Goal: Find specific page/section: Find specific page/section

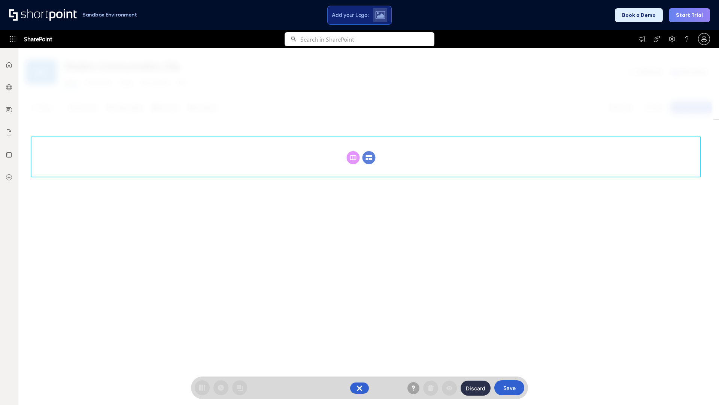
click at [369, 157] on circle at bounding box center [369, 157] width 13 height 13
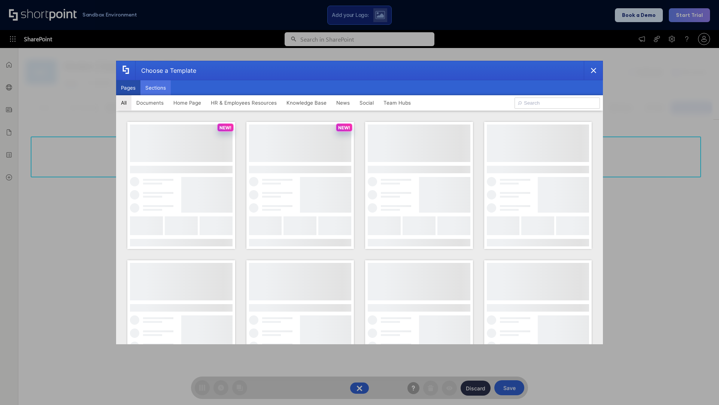
click at [155, 88] on button "Sections" at bounding box center [155, 87] width 30 height 15
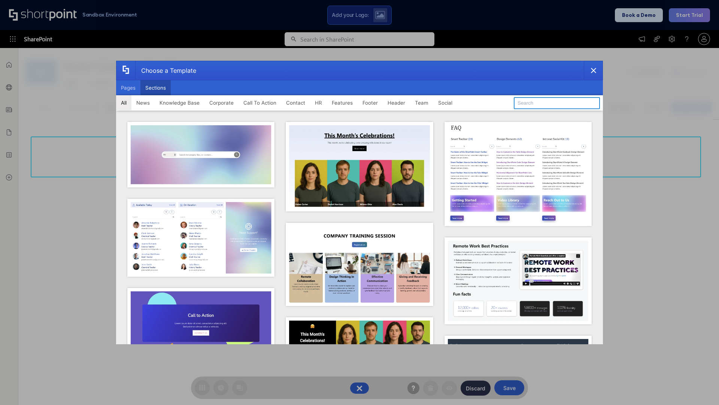
type input "Features Kit 5"
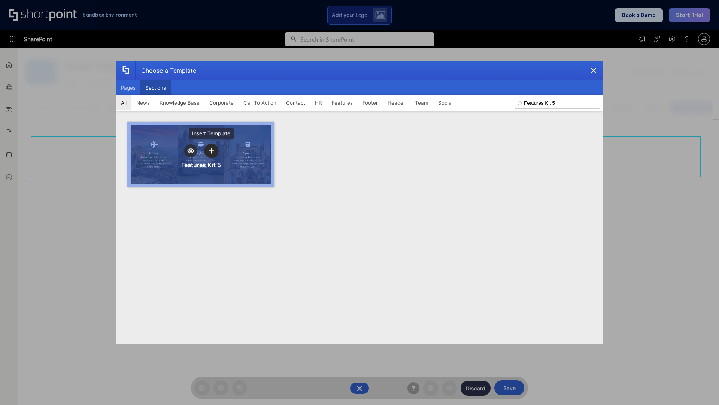
click at [211, 151] on icon "template selector" at bounding box center [211, 150] width 5 height 5
